Goal: Information Seeking & Learning: Learn about a topic

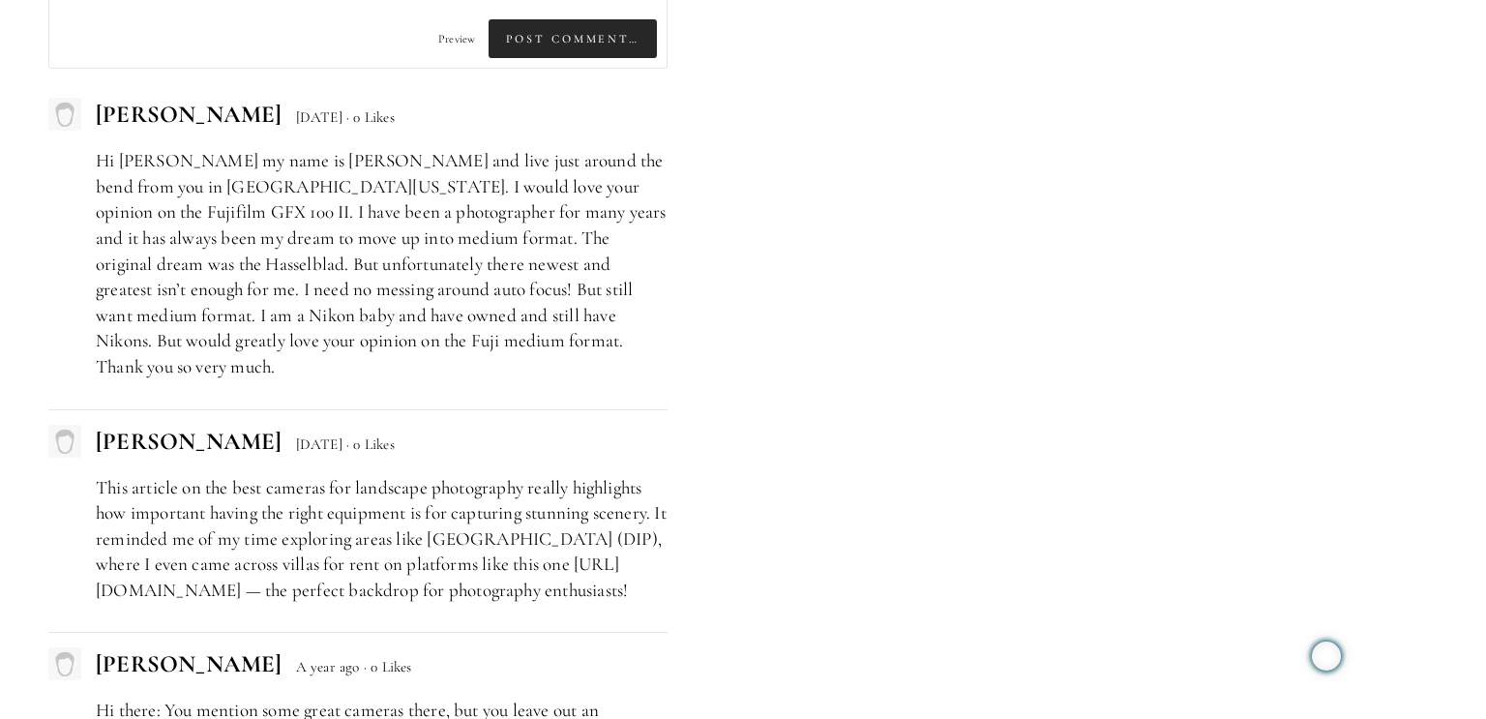
scroll to position [7922, 0]
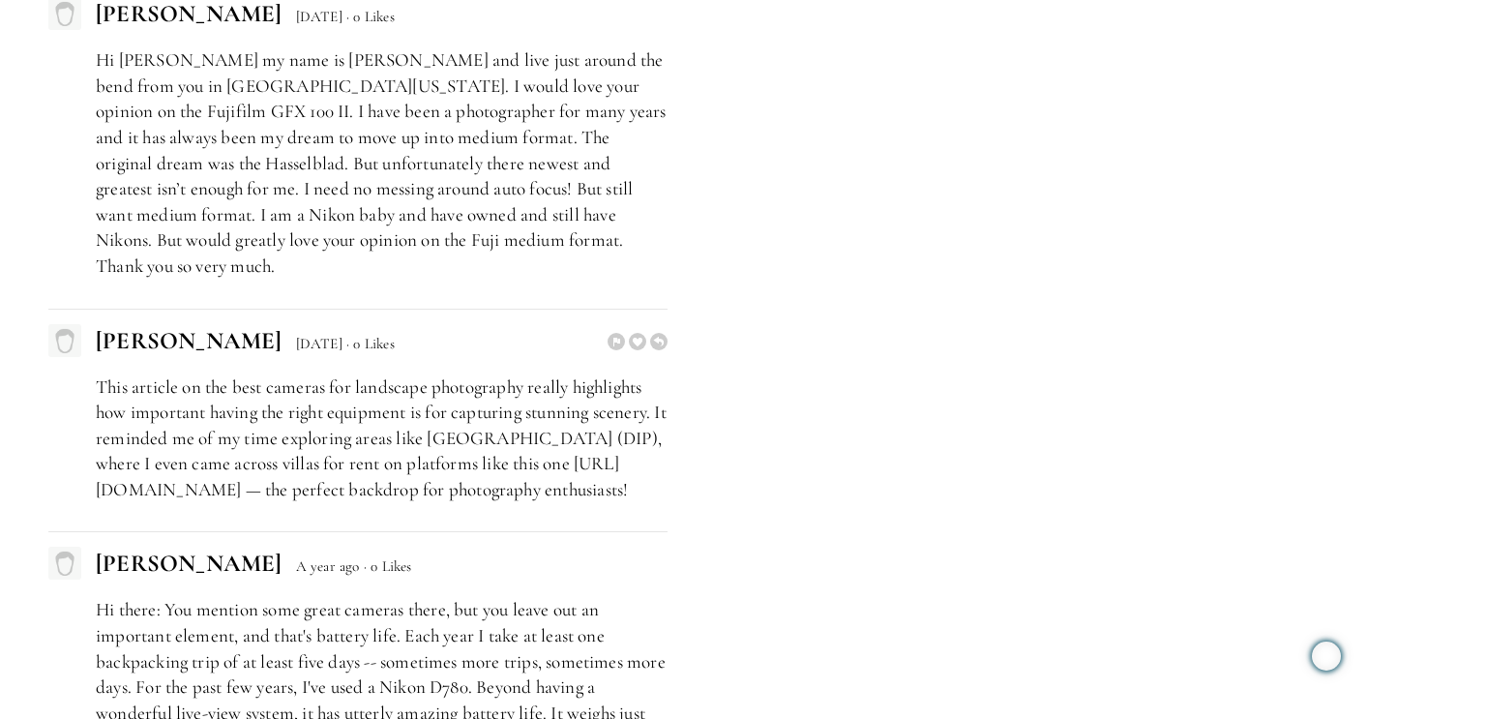
drag, startPoint x: 464, startPoint y: 483, endPoint x: 69, endPoint y: 368, distance: 412.0
click at [69, 374] on div "This article on the best cameras for landscape photography really highlights ho…" at bounding box center [357, 438] width 619 height 129
click at [231, 374] on p "This article on the best cameras for landscape photography really highlights ho…" at bounding box center [382, 438] width 572 height 129
click at [427, 509] on div "[PERSON_NAME] [DATE] Pending Awaiting Moderation · 0 Likes Hi [PERSON_NAME] my …" at bounding box center [357, 725] width 619 height 1485
drag, startPoint x: 441, startPoint y: 501, endPoint x: 111, endPoint y: 357, distance: 359.9
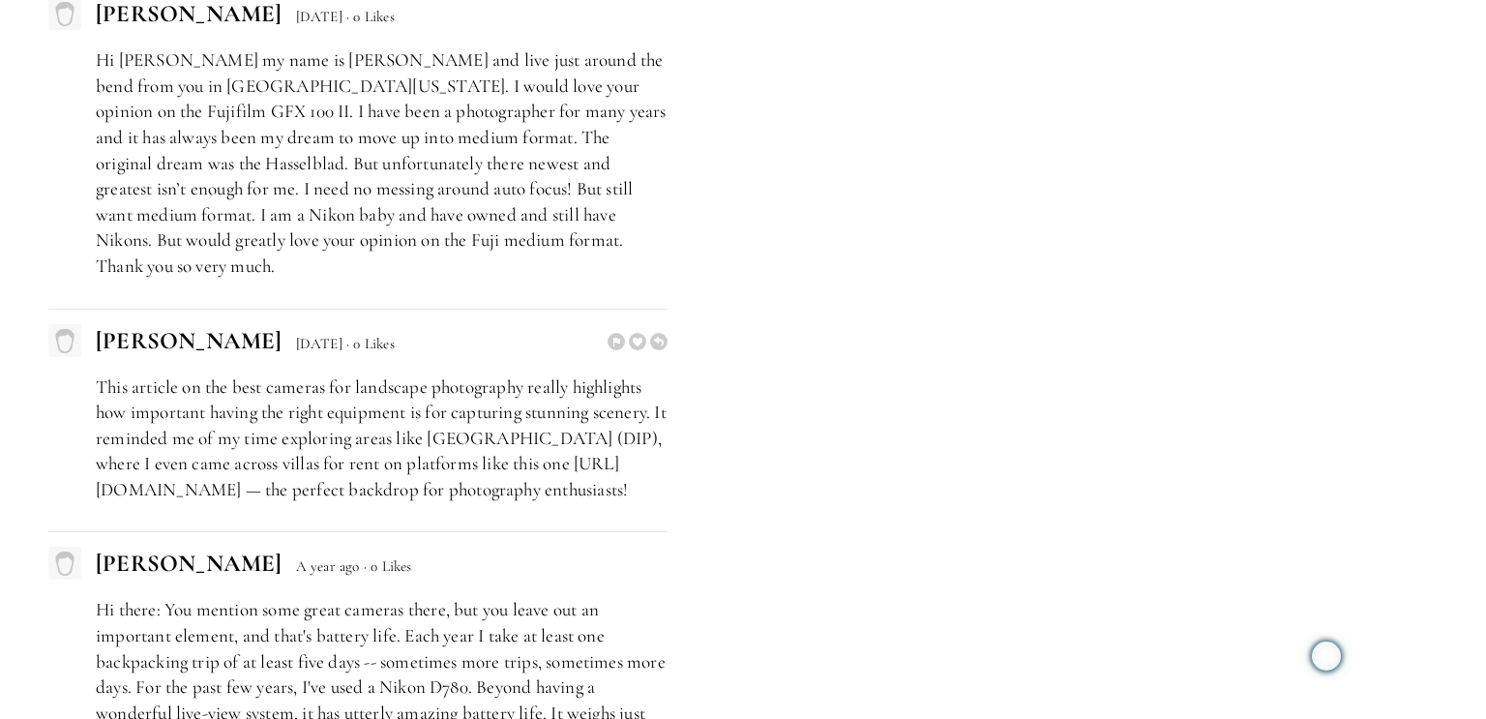
click at [111, 374] on p "This article on the best cameras for landscape photography really highlights ho…" at bounding box center [382, 438] width 572 height 129
click at [316, 384] on p "This article on the best cameras for landscape photography really highlights ho…" at bounding box center [382, 438] width 572 height 129
click at [387, 492] on p "This article on the best cameras for landscape photography really highlights ho…" at bounding box center [382, 438] width 572 height 129
drag, startPoint x: 419, startPoint y: 497, endPoint x: 85, endPoint y: 353, distance: 363.4
click at [85, 374] on div "This article on the best cameras for landscape photography really highlights ho…" at bounding box center [357, 438] width 619 height 129
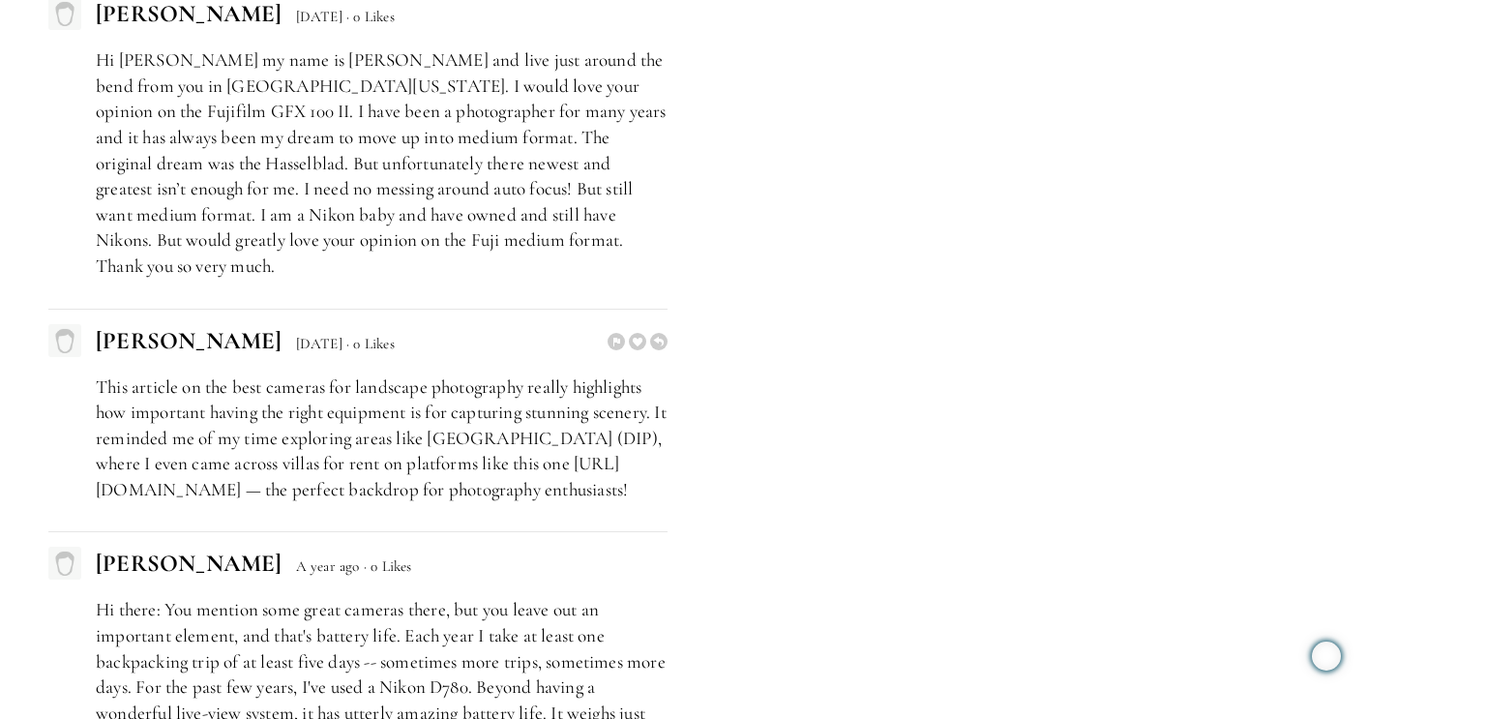
click at [317, 374] on p "This article on the best cameras for landscape photography really highlights ho…" at bounding box center [382, 438] width 572 height 129
click at [469, 523] on div "[PERSON_NAME] [DATE] Pending Awaiting Moderation · 0 Likes Hi [PERSON_NAME] my …" at bounding box center [357, 725] width 619 height 1485
click at [450, 486] on p "This article on the best cameras for landscape photography really highlights ho…" at bounding box center [382, 438] width 572 height 129
drag, startPoint x: 464, startPoint y: 494, endPoint x: 101, endPoint y: 367, distance: 385.4
click at [101, 374] on p "This article on the best cameras for landscape photography really highlights ho…" at bounding box center [382, 438] width 572 height 129
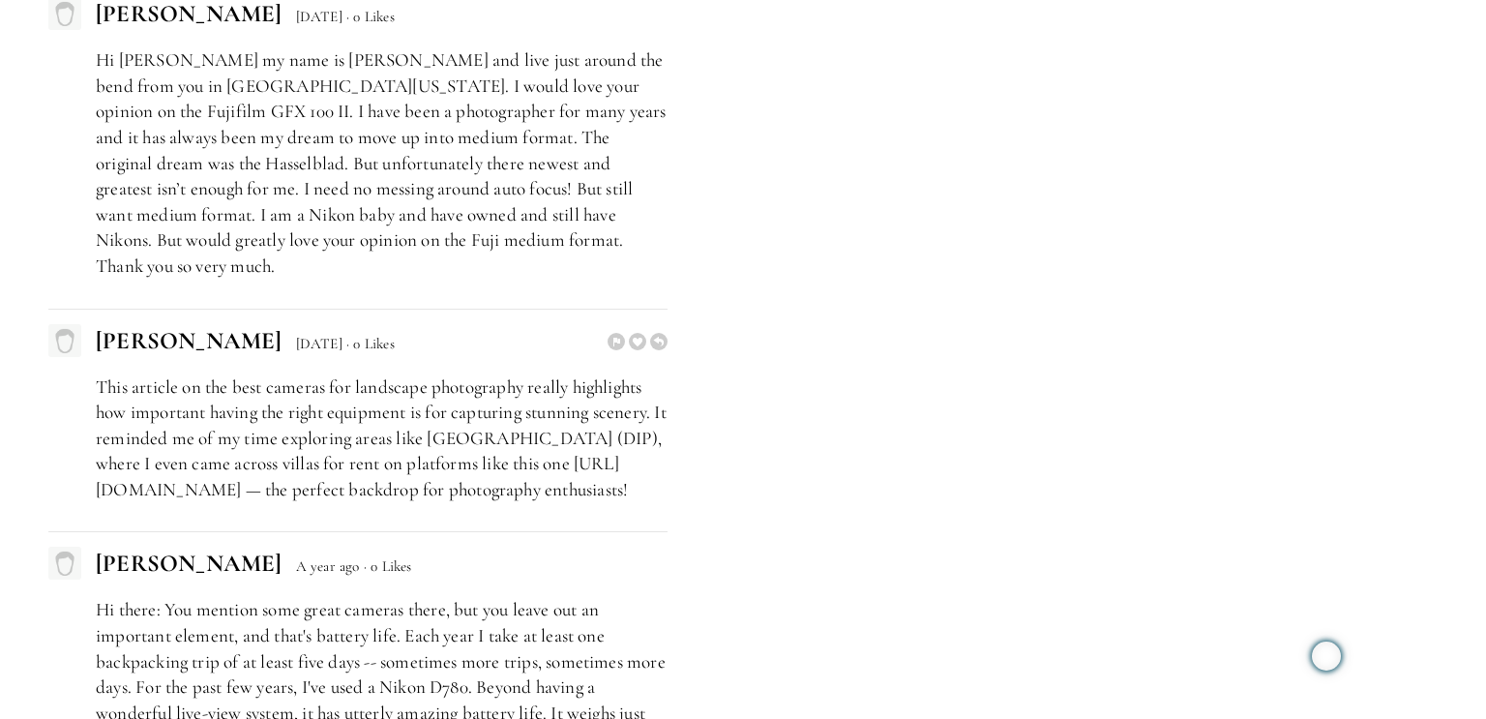
click at [227, 374] on p "This article on the best cameras for landscape photography really highlights ho…" at bounding box center [382, 438] width 572 height 129
click at [397, 492] on p "This article on the best cameras for landscape photography really highlights ho…" at bounding box center [382, 438] width 572 height 129
drag, startPoint x: 414, startPoint y: 489, endPoint x: 83, endPoint y: 355, distance: 357.0
click at [83, 374] on div "This article on the best cameras for landscape photography really highlights ho…" at bounding box center [357, 438] width 619 height 129
click at [316, 374] on p "This article on the best cameras for landscape photography really highlights ho…" at bounding box center [382, 438] width 572 height 129
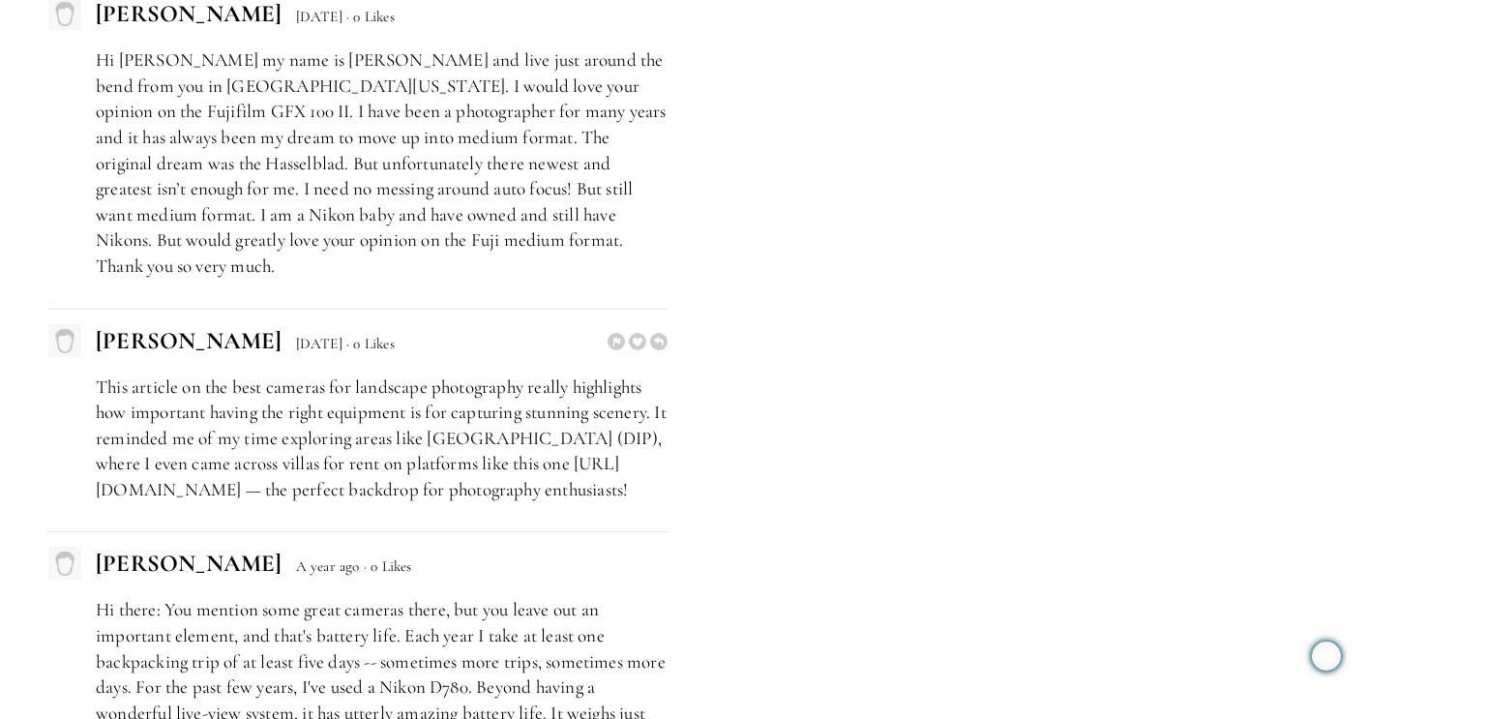
click at [426, 498] on p "This article on the best cameras for landscape photography really highlights ho…" at bounding box center [382, 438] width 572 height 129
drag, startPoint x: 435, startPoint y: 494, endPoint x: 76, endPoint y: 350, distance: 386.7
click at [76, 374] on div "This article on the best cameras for landscape photography really highlights ho…" at bounding box center [357, 438] width 619 height 129
click at [333, 397] on p "This article on the best cameras for landscape photography really highlights ho…" at bounding box center [382, 438] width 572 height 129
click at [371, 485] on p "This article on the best cameras for landscape photography really highlights ho…" at bounding box center [382, 438] width 572 height 129
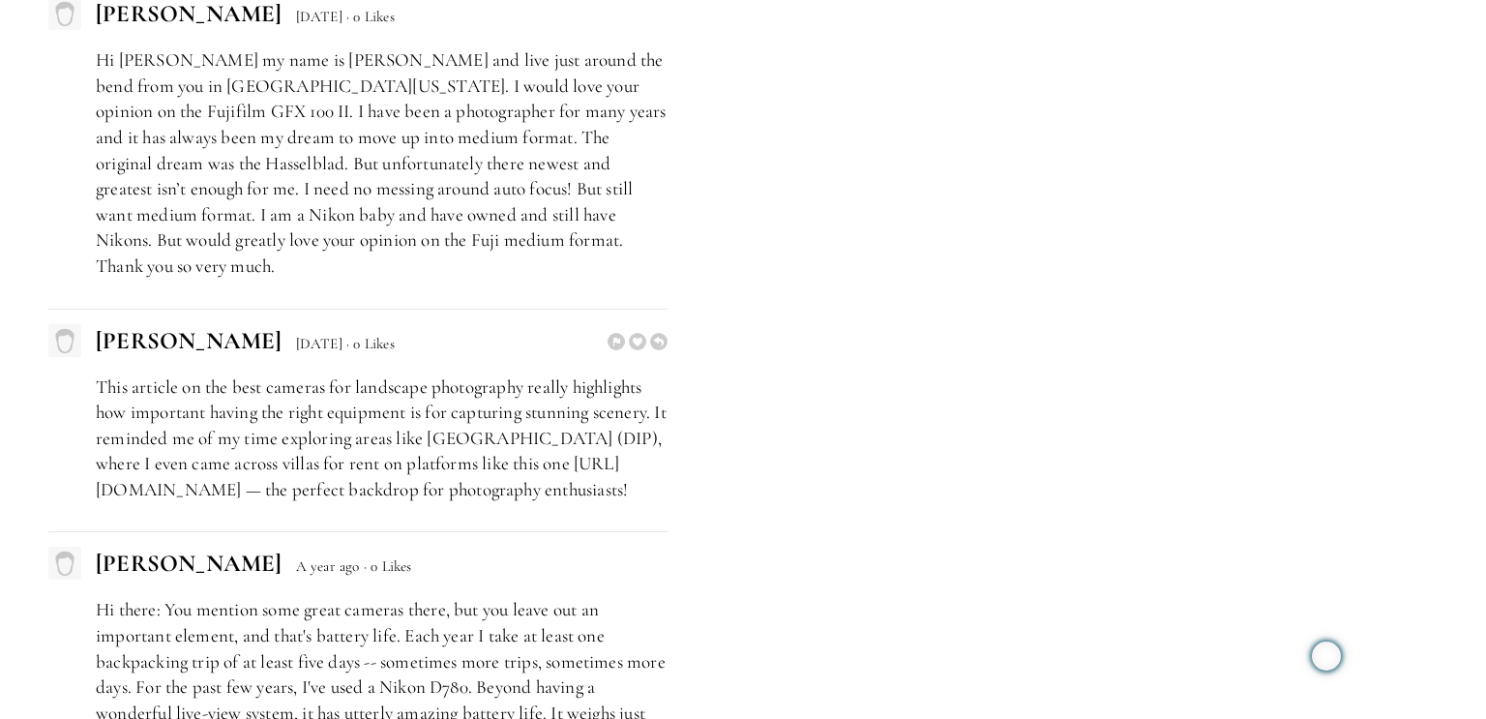
drag, startPoint x: 399, startPoint y: 495, endPoint x: 56, endPoint y: 357, distance: 370.1
click at [57, 374] on div "This article on the best cameras for landscape photography really highlights ho…" at bounding box center [357, 438] width 619 height 129
click at [427, 396] on p "This article on the best cameras for landscape photography really highlights ho…" at bounding box center [382, 438] width 572 height 129
drag, startPoint x: 388, startPoint y: 497, endPoint x: 410, endPoint y: 498, distance: 22.3
click at [401, 498] on p "This article on the best cameras for landscape photography really highlights ho…" at bounding box center [382, 438] width 572 height 129
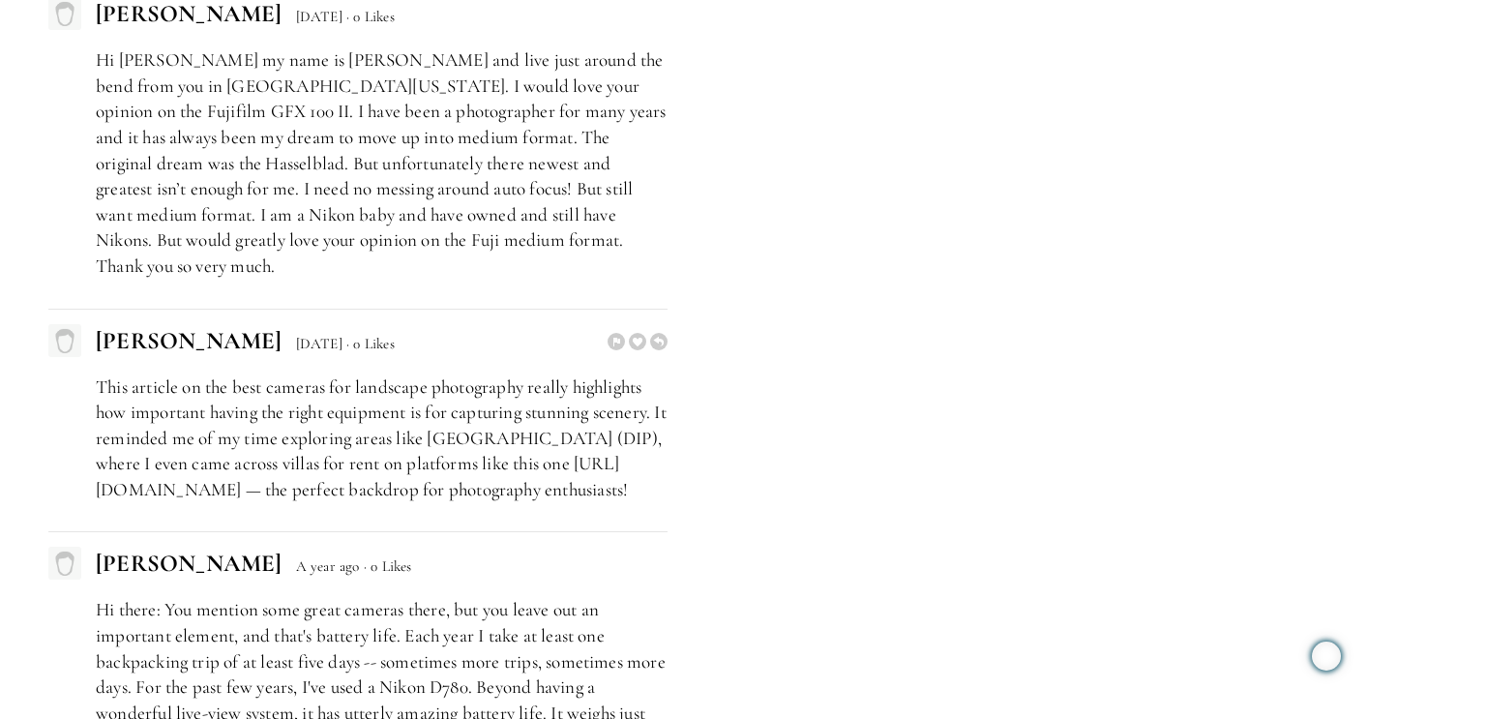
drag, startPoint x: 410, startPoint y: 498, endPoint x: 87, endPoint y: 368, distance: 348.0
click at [87, 374] on div "This article on the best cameras for landscape photography really highlights ho…" at bounding box center [357, 438] width 619 height 129
click at [349, 401] on p "This article on the best cameras for landscape photography really highlights ho…" at bounding box center [382, 438] width 572 height 129
click at [407, 496] on p "This article on the best cameras for landscape photography really highlights ho…" at bounding box center [382, 438] width 572 height 129
drag, startPoint x: 427, startPoint y: 493, endPoint x: 135, endPoint y: 373, distance: 314.8
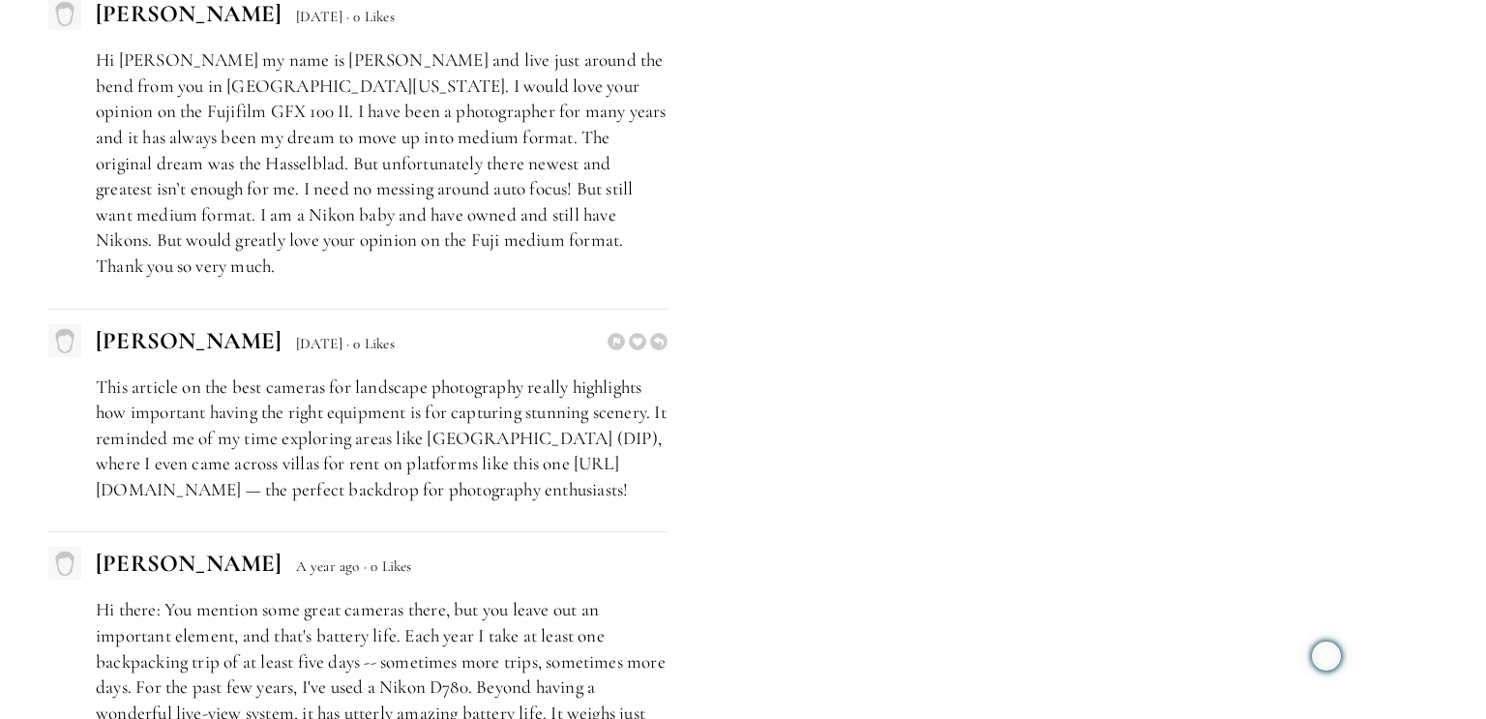
click at [135, 374] on p "This article on the best cameras for landscape photography really highlights ho…" at bounding box center [382, 438] width 572 height 129
click at [396, 385] on p "This article on the best cameras for landscape photography really highlights ho…" at bounding box center [382, 438] width 572 height 129
drag, startPoint x: 396, startPoint y: 489, endPoint x: 87, endPoint y: 359, distance: 335.0
click at [89, 374] on div "This article on the best cameras for landscape photography really highlights ho…" at bounding box center [357, 438] width 619 height 129
click at [413, 401] on p "This article on the best cameras for landscape photography really highlights ho…" at bounding box center [382, 438] width 572 height 129
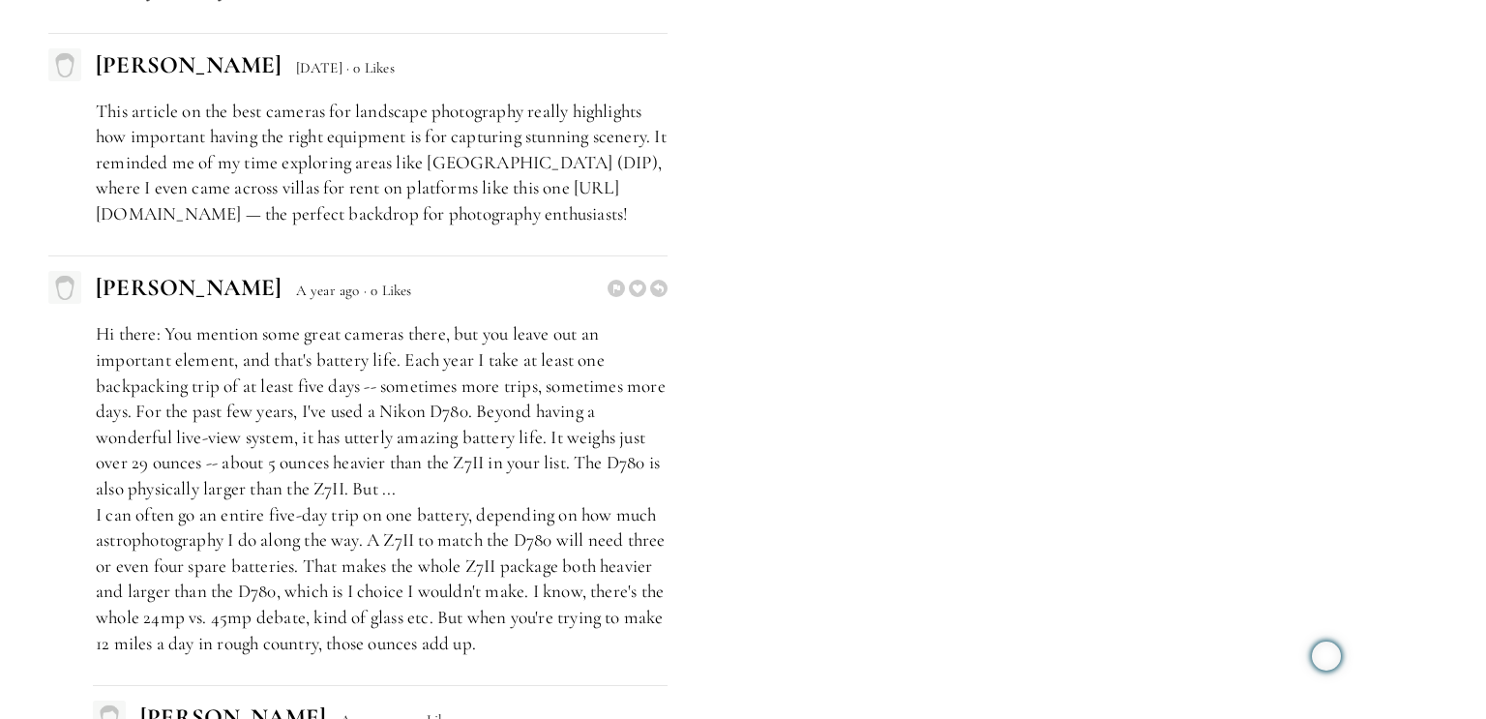
scroll to position [8198, 0]
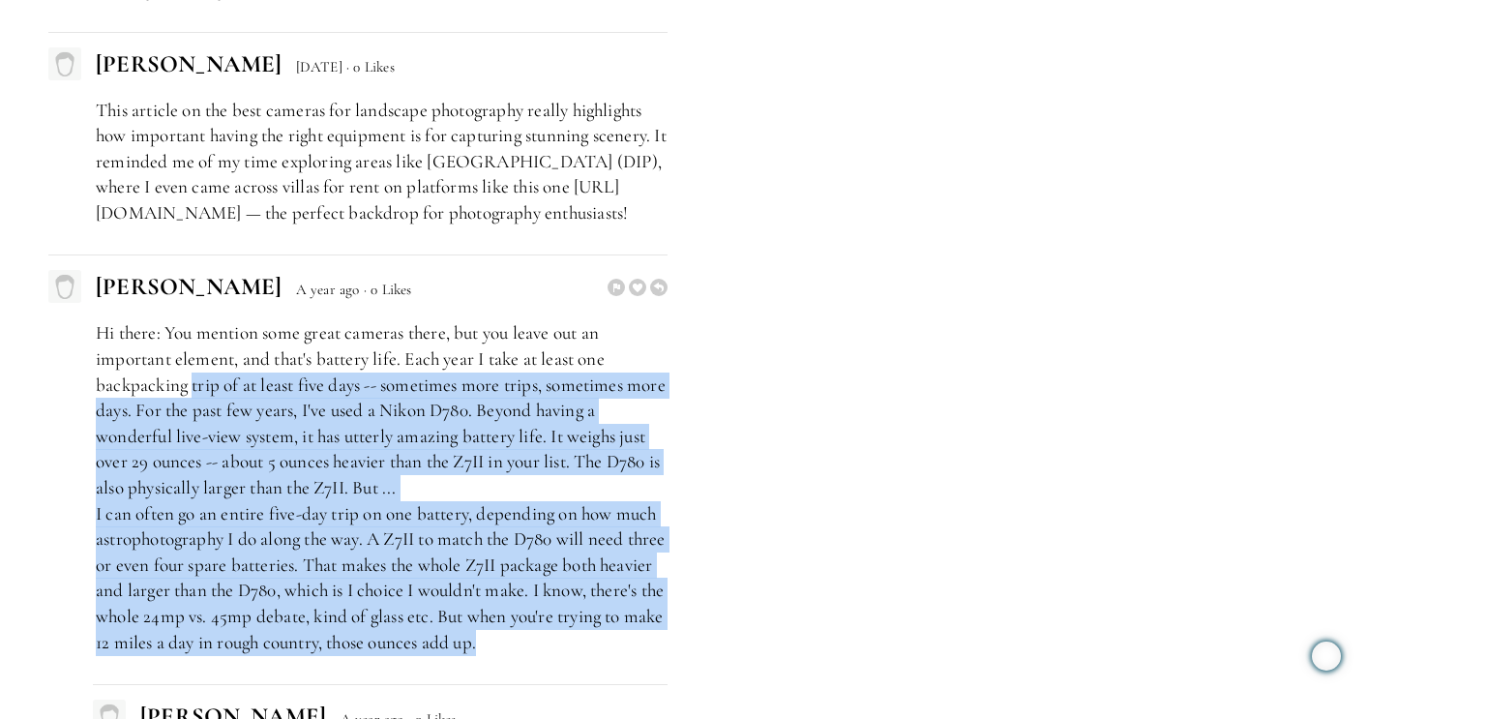
drag, startPoint x: 660, startPoint y: 650, endPoint x: 145, endPoint y: 360, distance: 590.7
click at [165, 368] on p "Hi there: You mention some great cameras there, but you leave out an important …" at bounding box center [382, 487] width 572 height 335
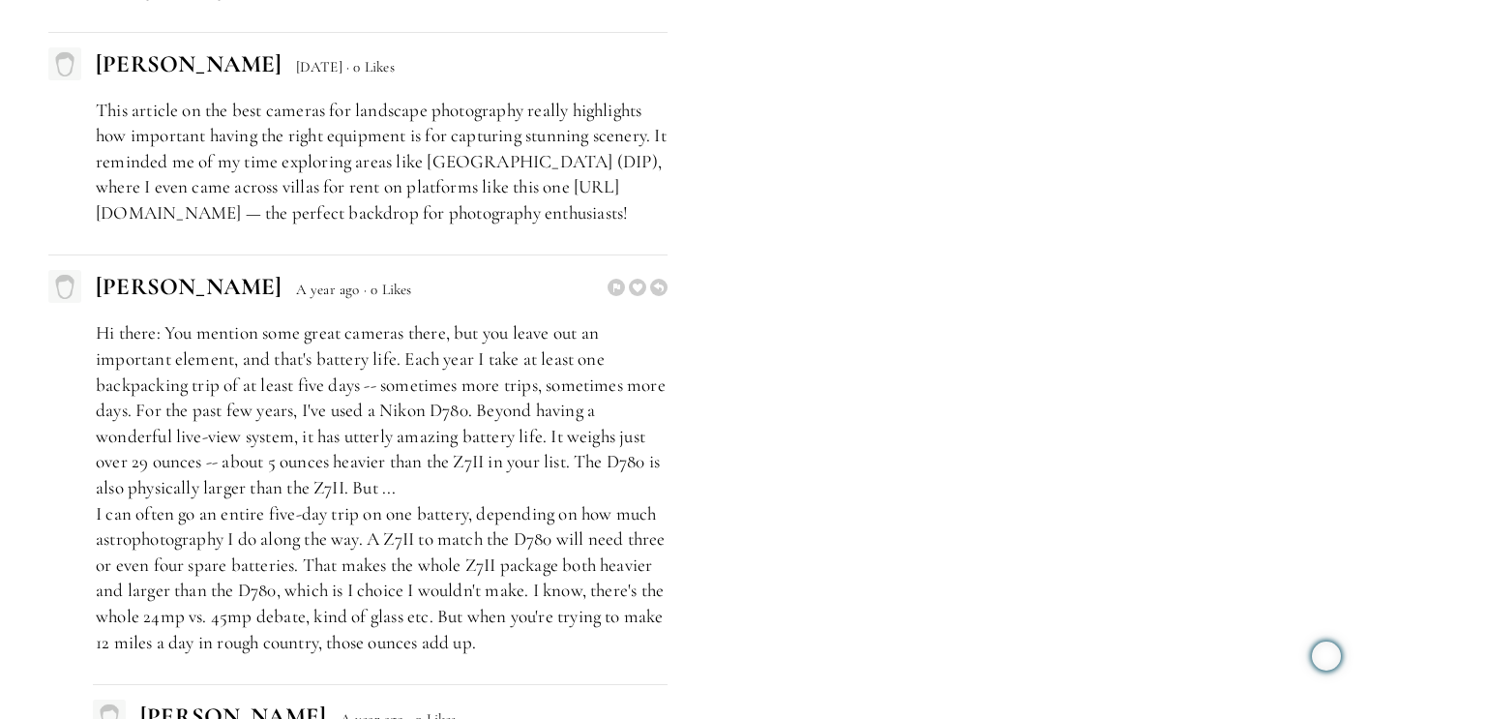
click at [330, 343] on p "Hi there: You mention some great cameras there, but you leave out an important …" at bounding box center [382, 487] width 572 height 335
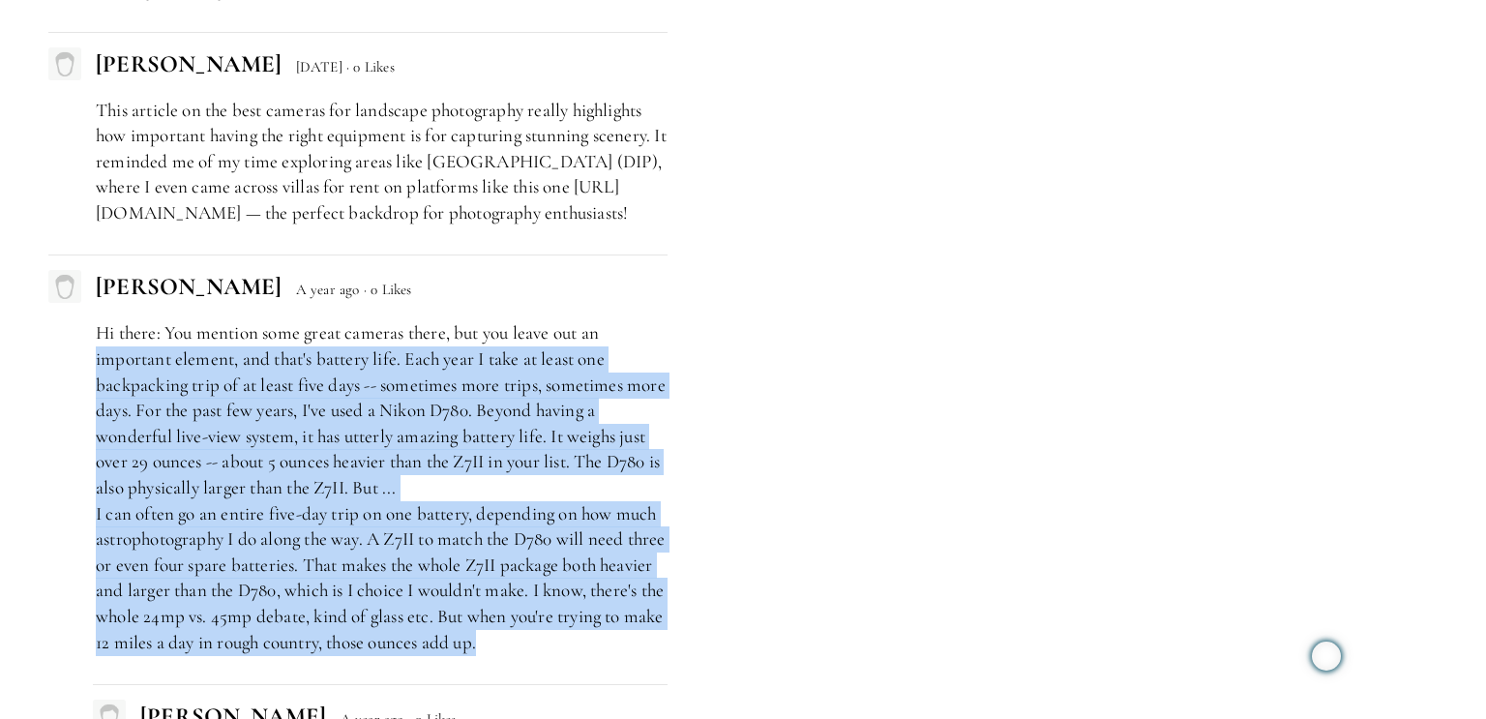
drag, startPoint x: 641, startPoint y: 633, endPoint x: 43, endPoint y: 357, distance: 659.1
click at [388, 366] on p "Hi there: You mention some great cameras there, but you leave out an important …" at bounding box center [382, 487] width 572 height 335
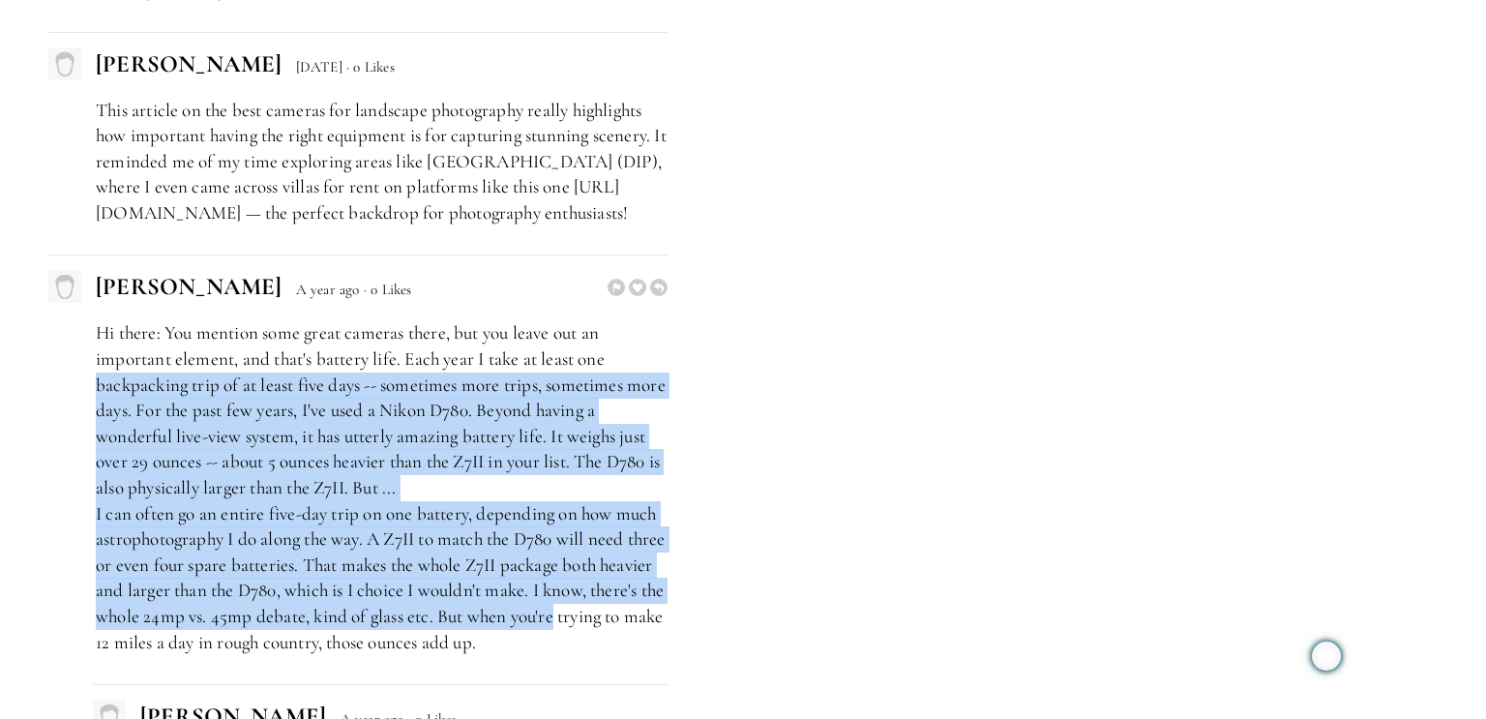
drag, startPoint x: 645, startPoint y: 629, endPoint x: 64, endPoint y: 360, distance: 640.4
click at [71, 368] on div "Hi there: You mention some great cameras there, but you leave out an important …" at bounding box center [357, 487] width 619 height 335
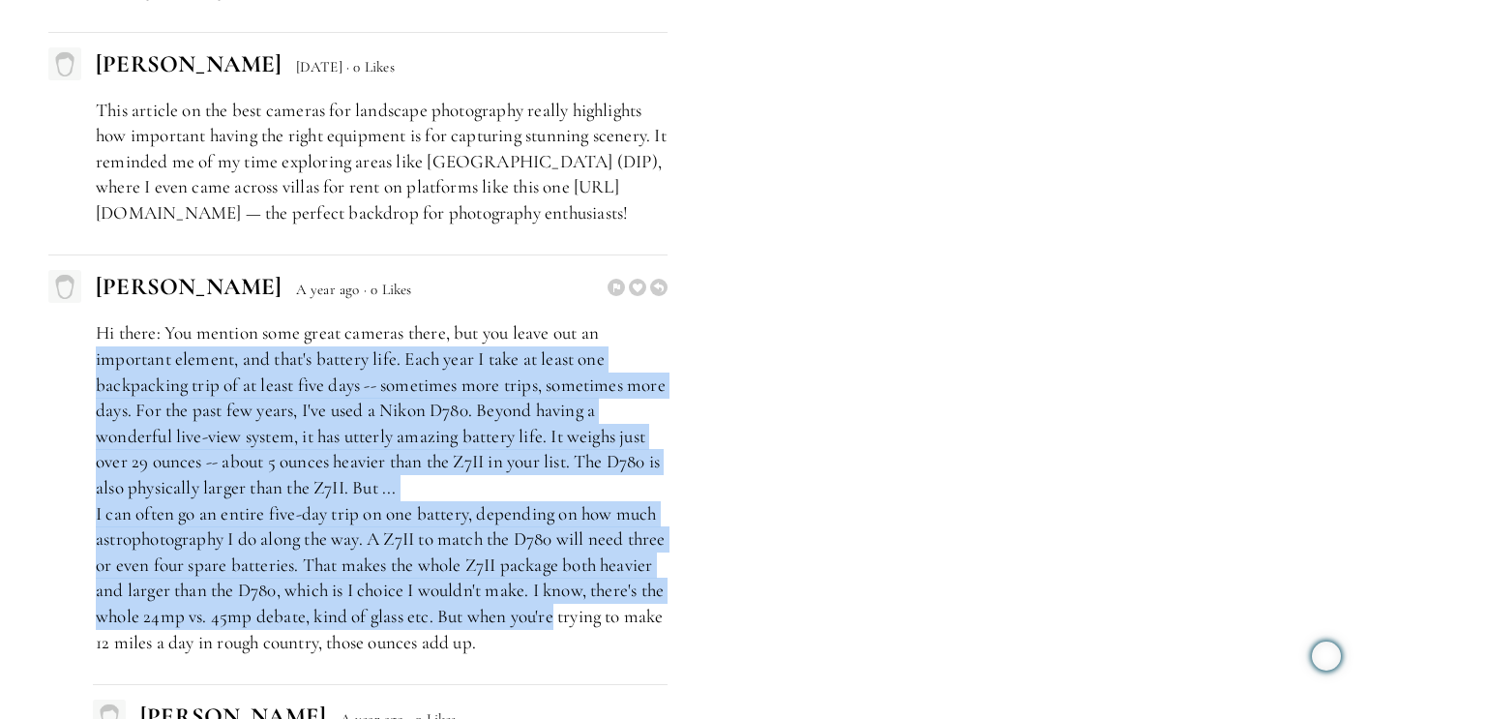
click at [368, 391] on p "Hi there: You mention some great cameras there, but you leave out an important …" at bounding box center [382, 487] width 572 height 335
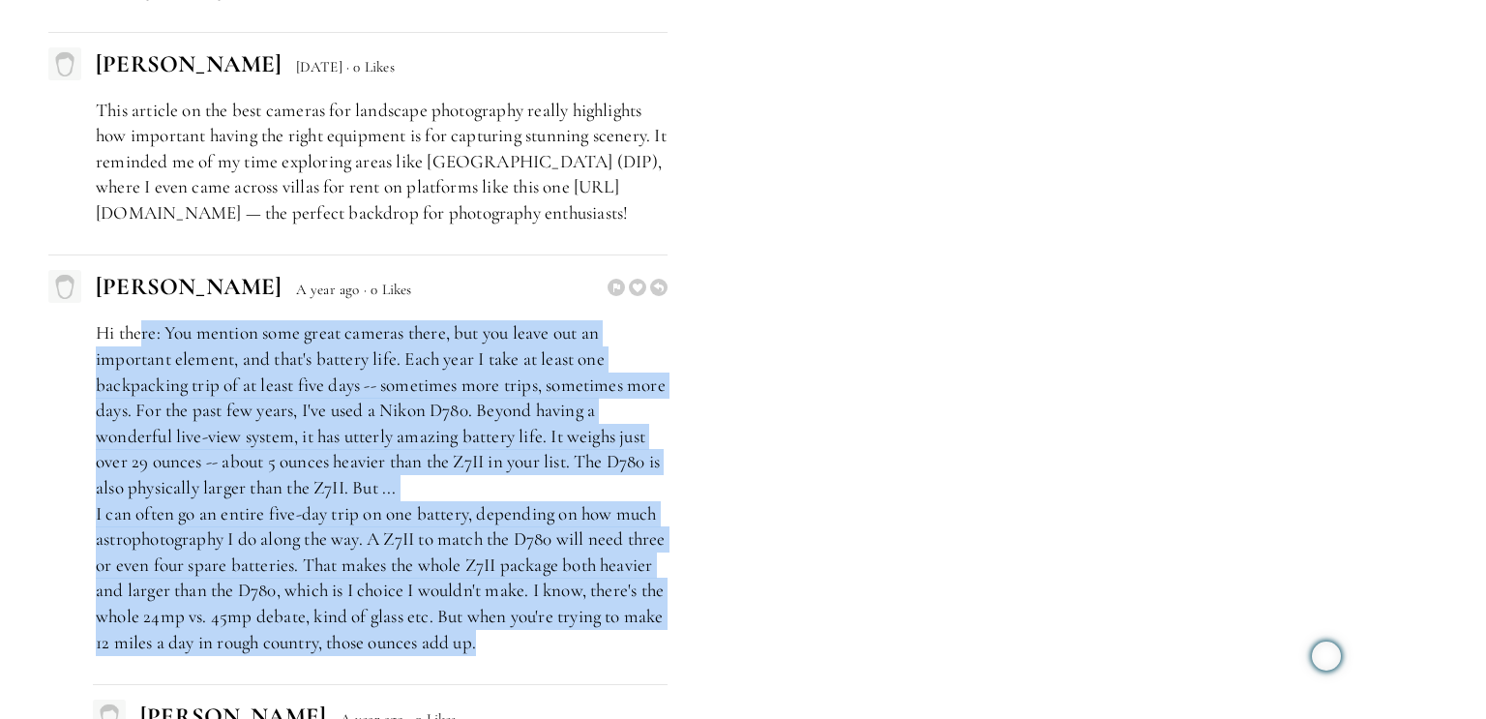
drag, startPoint x: 654, startPoint y: 650, endPoint x: 133, endPoint y: 338, distance: 606.4
click at [135, 338] on p "Hi there: You mention some great cameras there, but you leave out an important …" at bounding box center [382, 487] width 572 height 335
click at [365, 379] on p "Hi there: You mention some great cameras there, but you leave out an important …" at bounding box center [382, 487] width 572 height 335
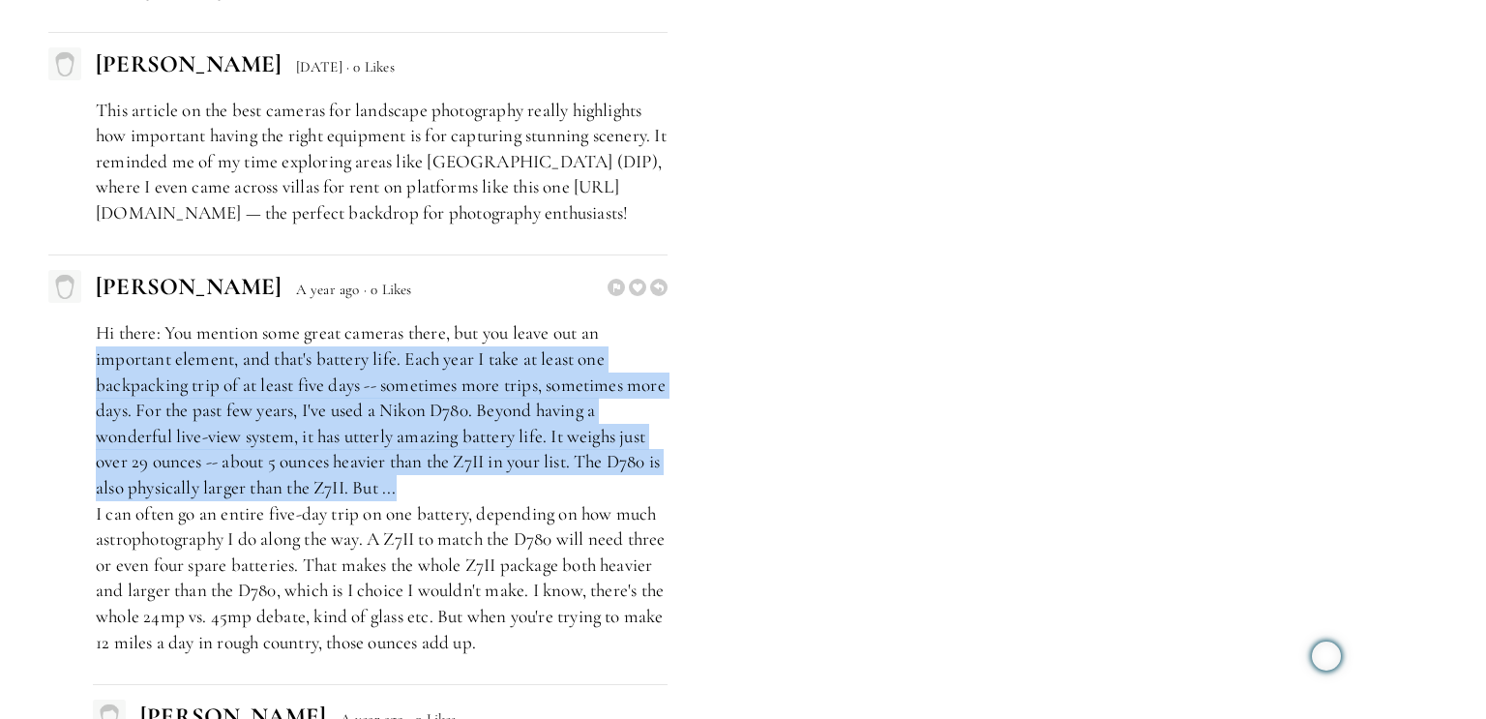
drag, startPoint x: 422, startPoint y: 489, endPoint x: 56, endPoint y: 338, distance: 395.5
click at [75, 342] on div "Hi there: You mention some great cameras there, but you leave out an important …" at bounding box center [357, 487] width 619 height 335
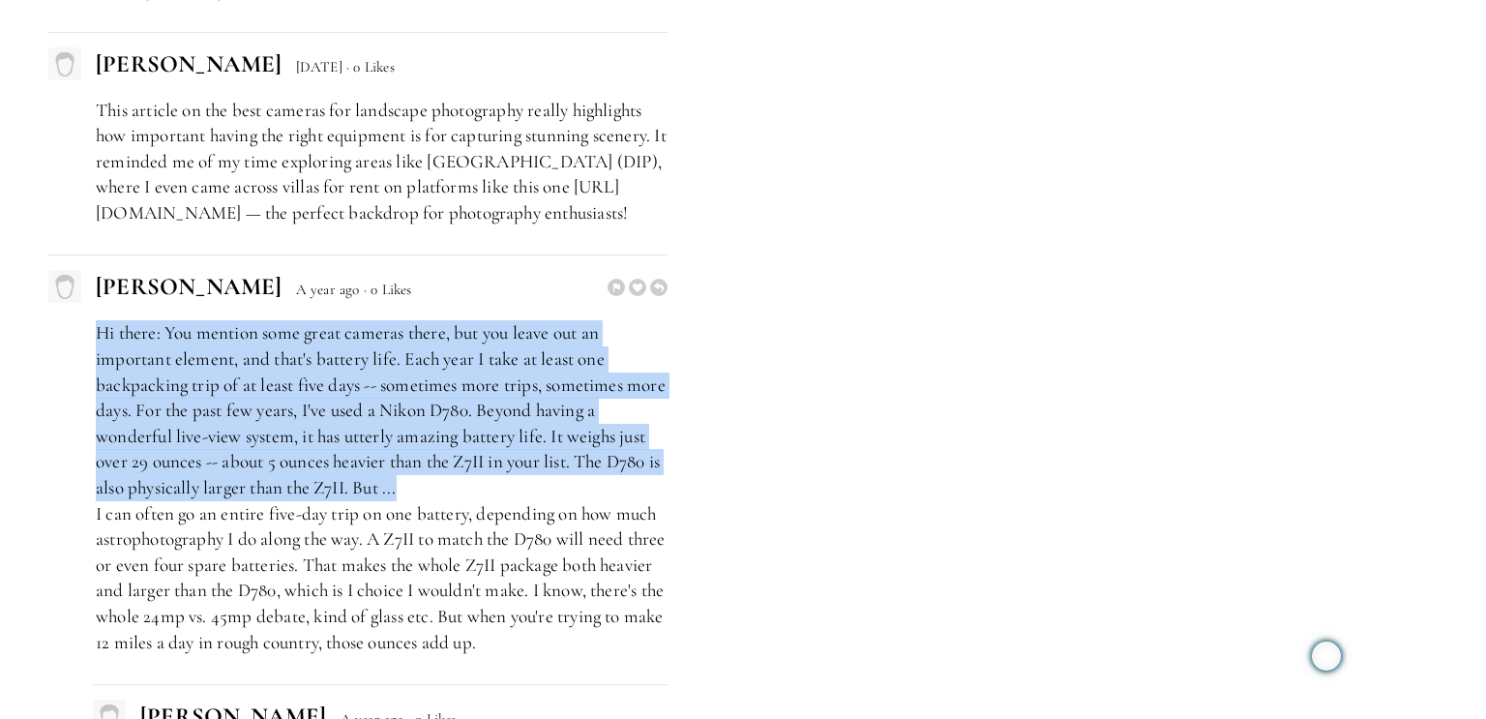
click at [375, 396] on p "Hi there: You mention some great cameras there, but you leave out an important …" at bounding box center [382, 487] width 572 height 335
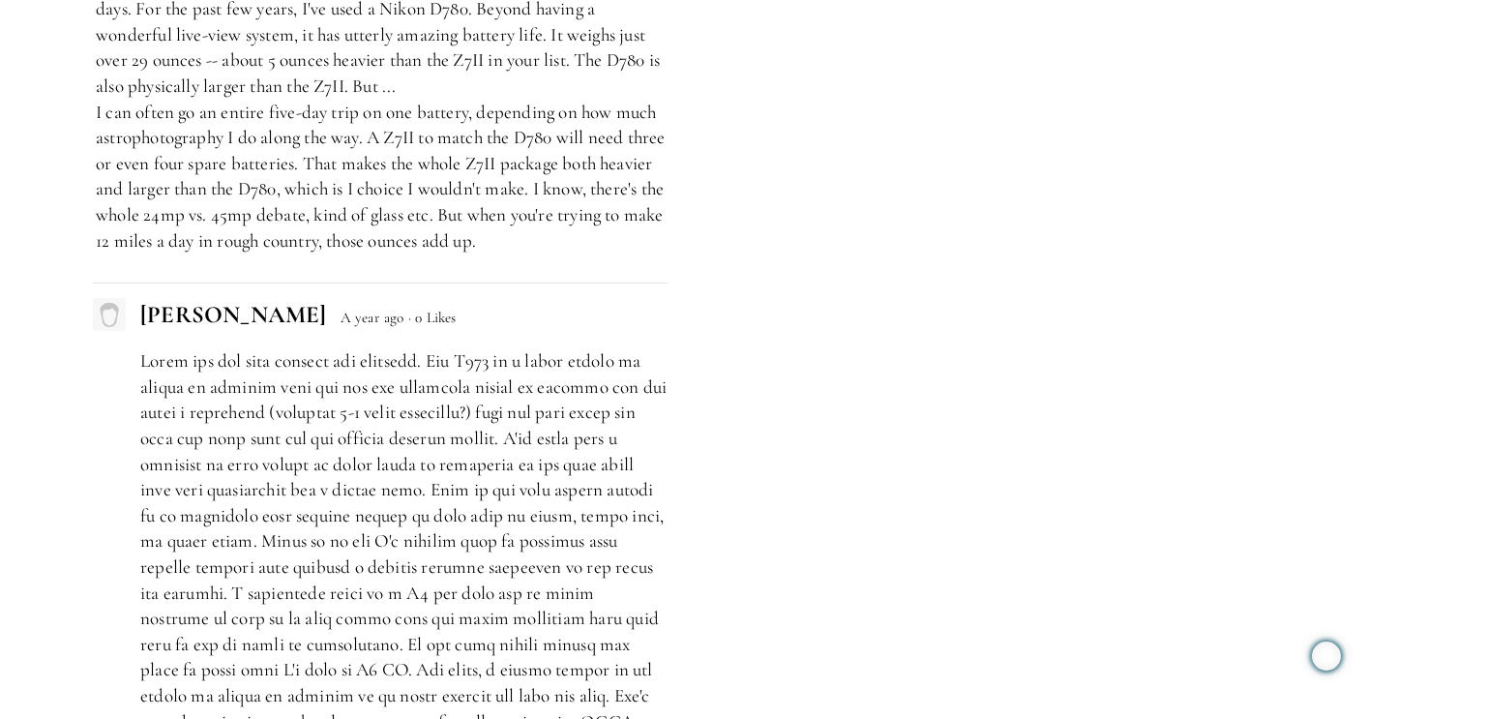
scroll to position [8411, 0]
